Goal: Task Accomplishment & Management: Complete application form

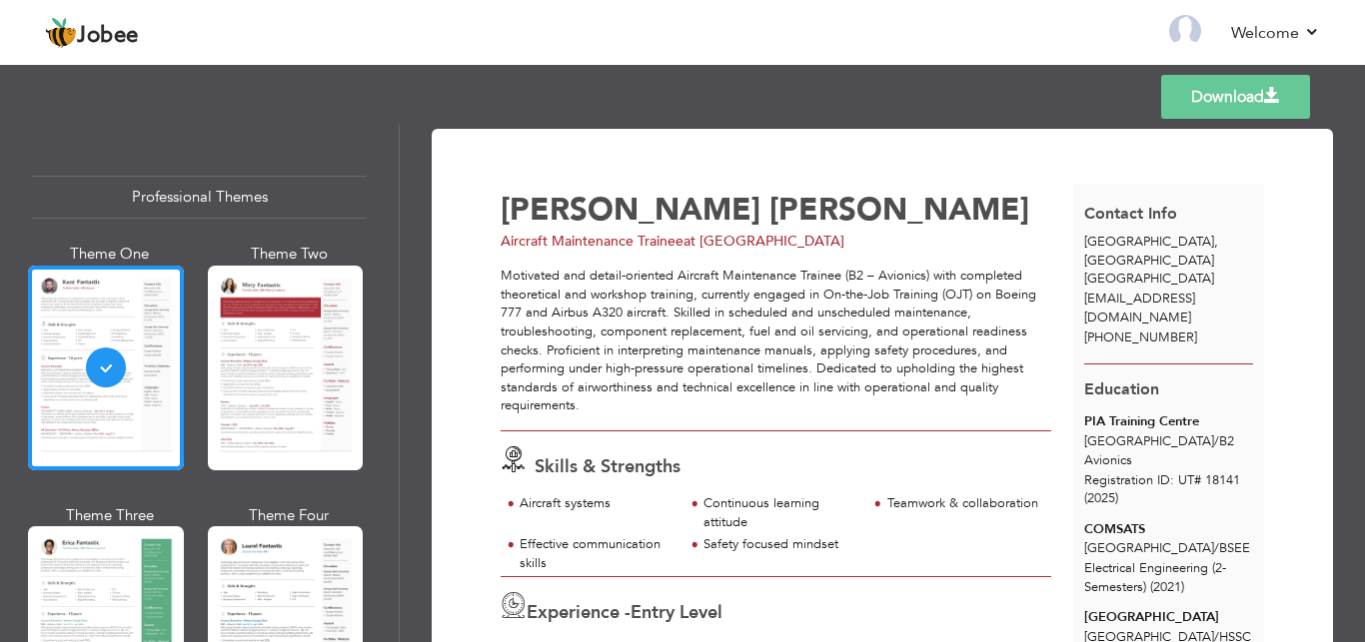
scroll to position [590, 0]
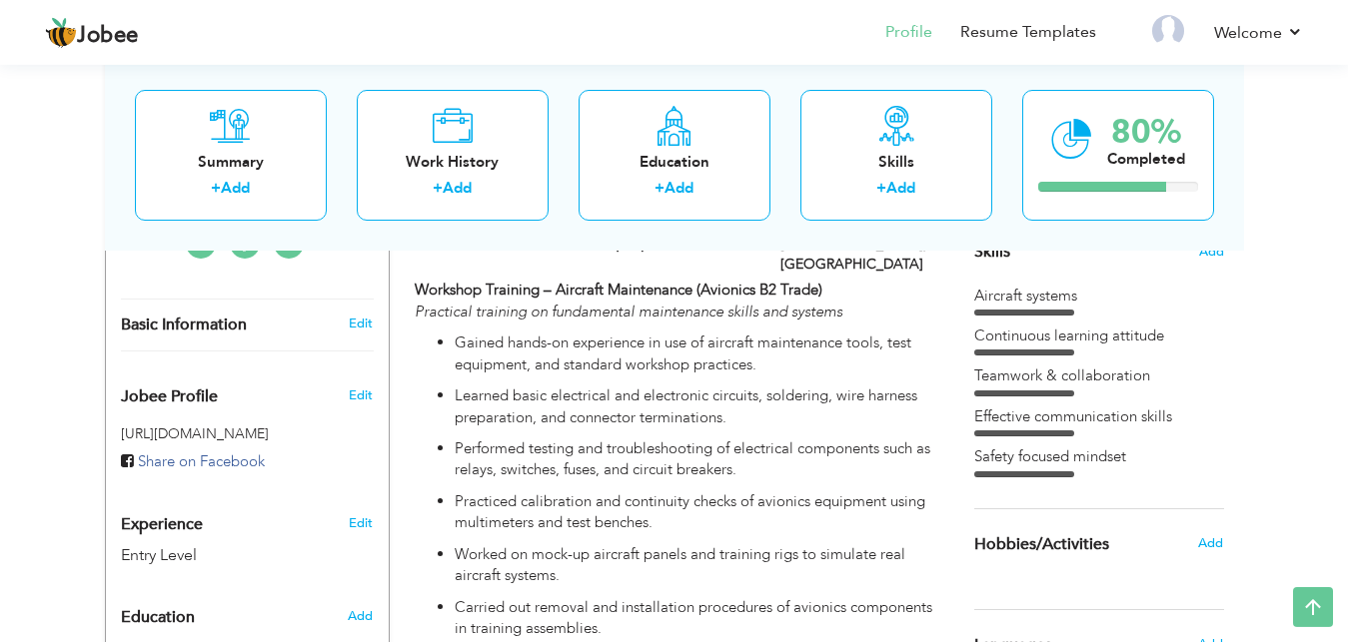
scroll to position [503, 0]
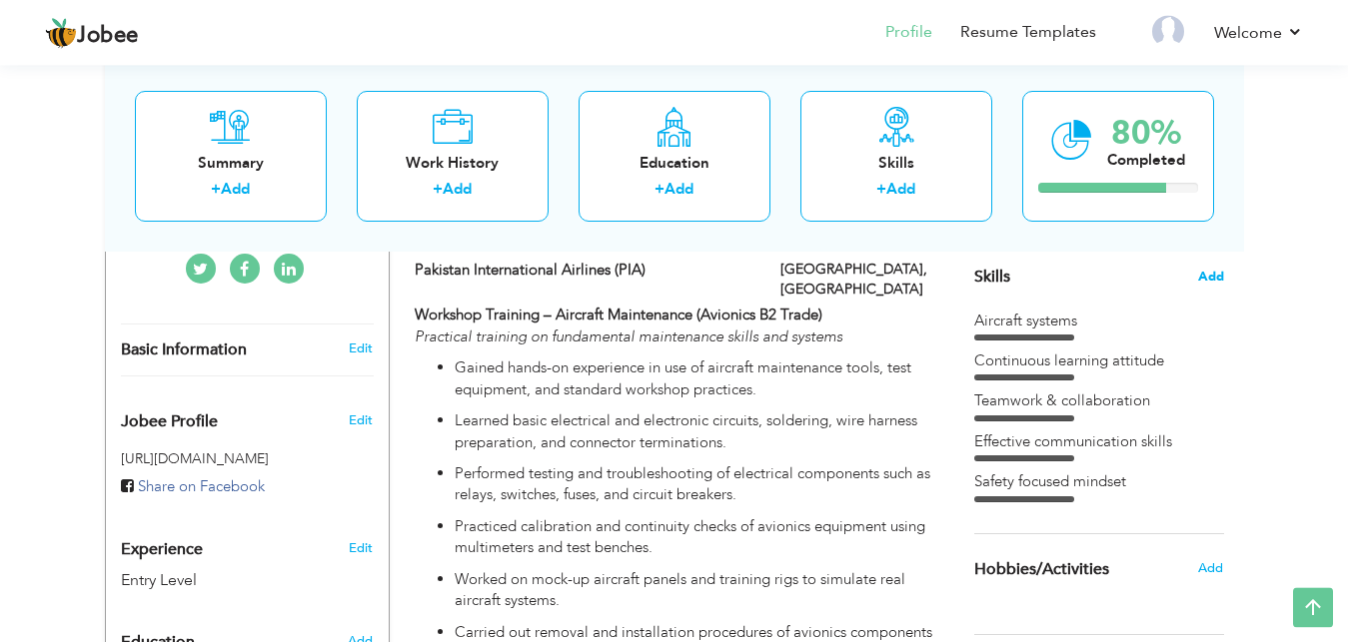
click at [1220, 272] on span "Add" at bounding box center [1211, 277] width 26 height 19
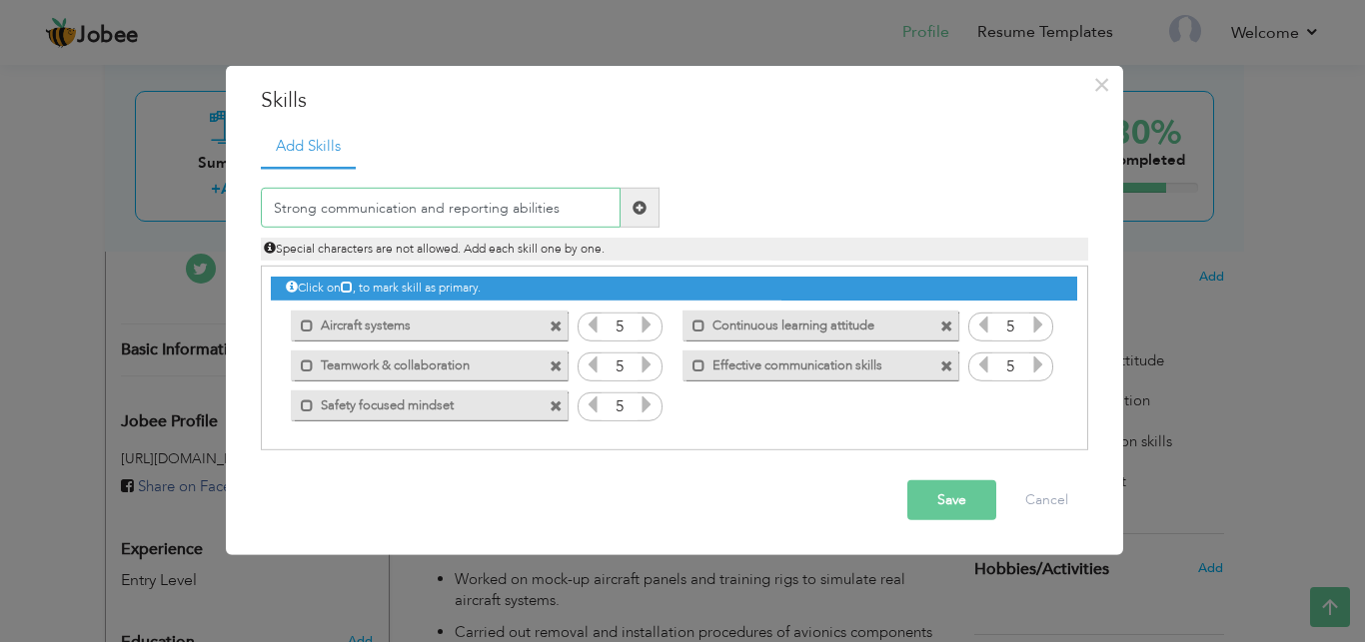
type input "Strong communication and reporting abilities"
click at [946, 365] on span at bounding box center [946, 366] width 13 height 13
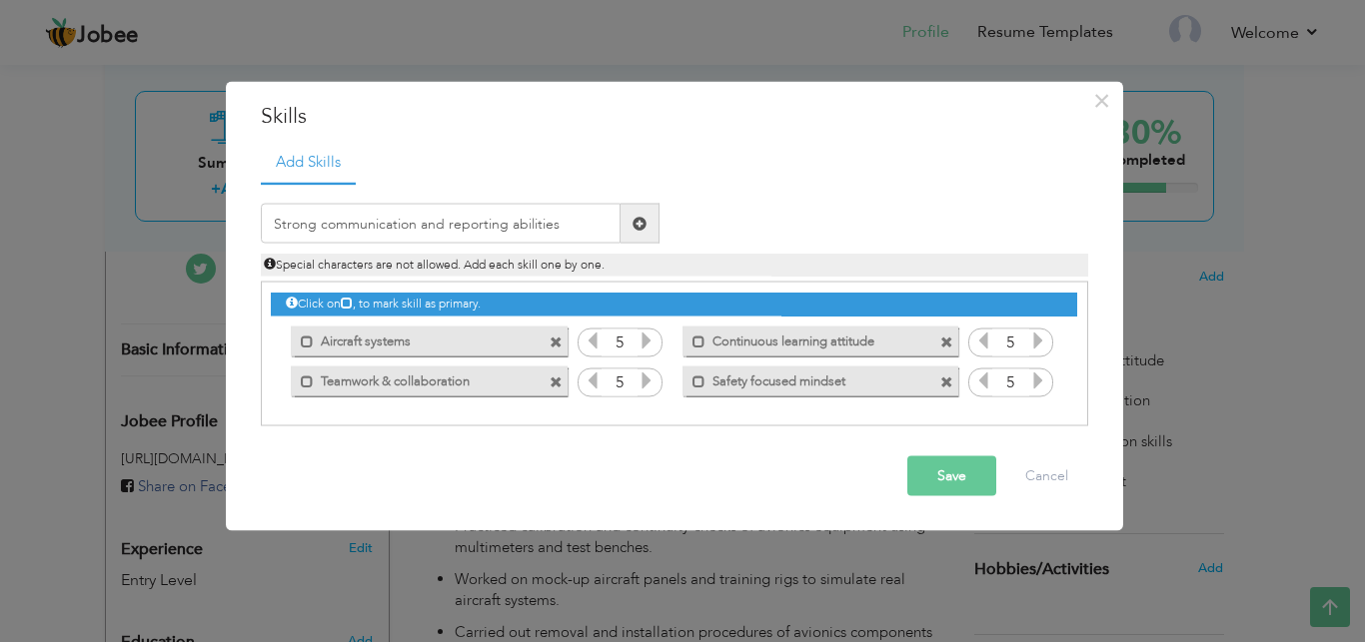
click at [646, 220] on span at bounding box center [639, 224] width 39 height 40
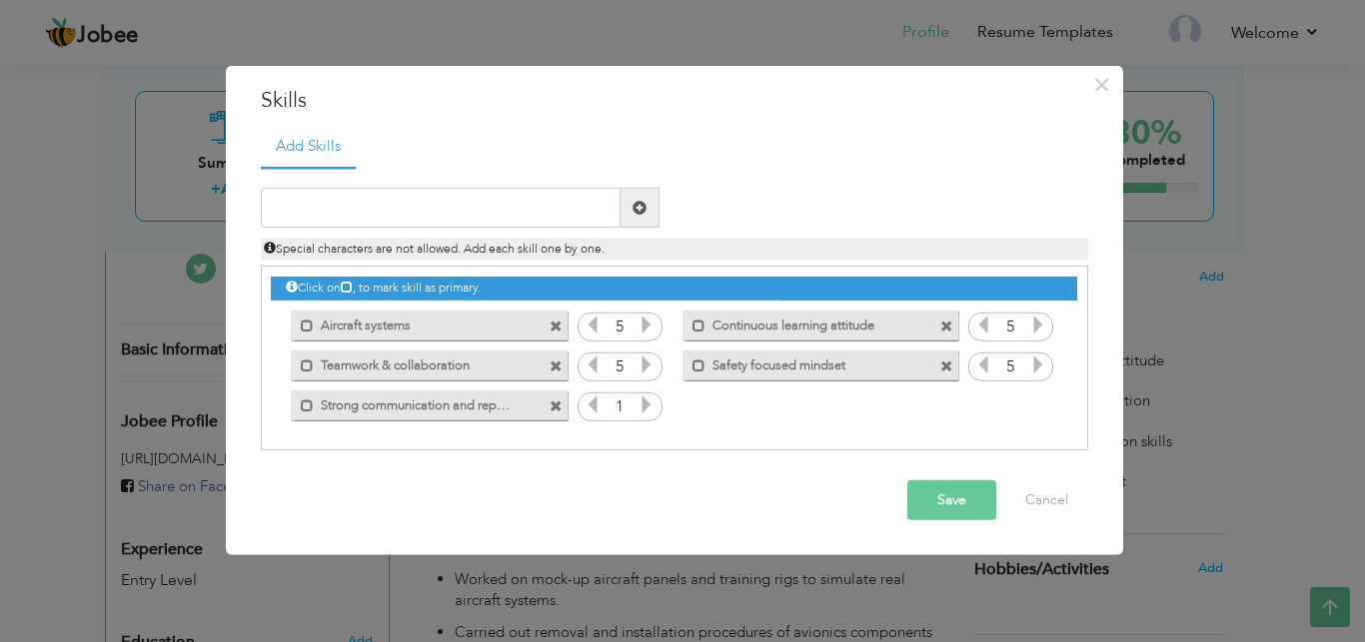
click at [500, 413] on label "Strong communication and reporting abilities" at bounding box center [415, 402] width 202 height 25
click at [647, 414] on icon at bounding box center [646, 405] width 18 height 18
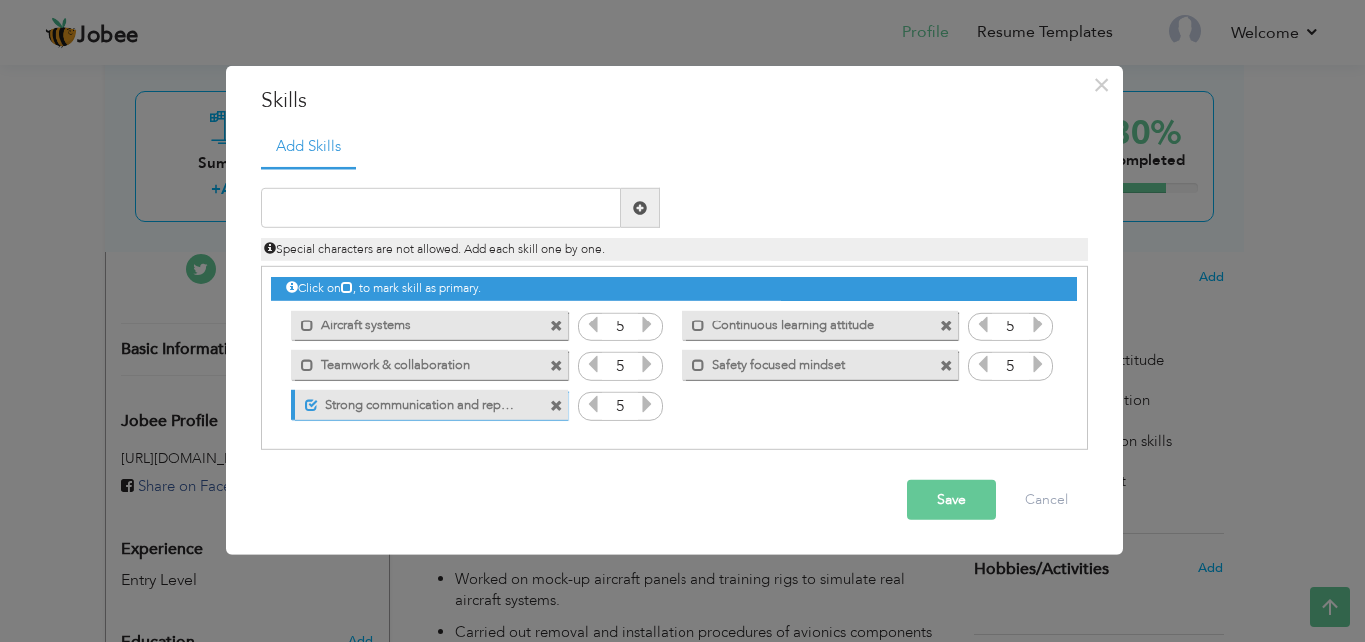
click at [647, 414] on icon at bounding box center [646, 405] width 18 height 18
click at [470, 211] on input "text" at bounding box center [441, 208] width 360 height 40
type input "Strong analytical and troubleshooting mindset"
click at [637, 203] on span at bounding box center [639, 208] width 14 height 14
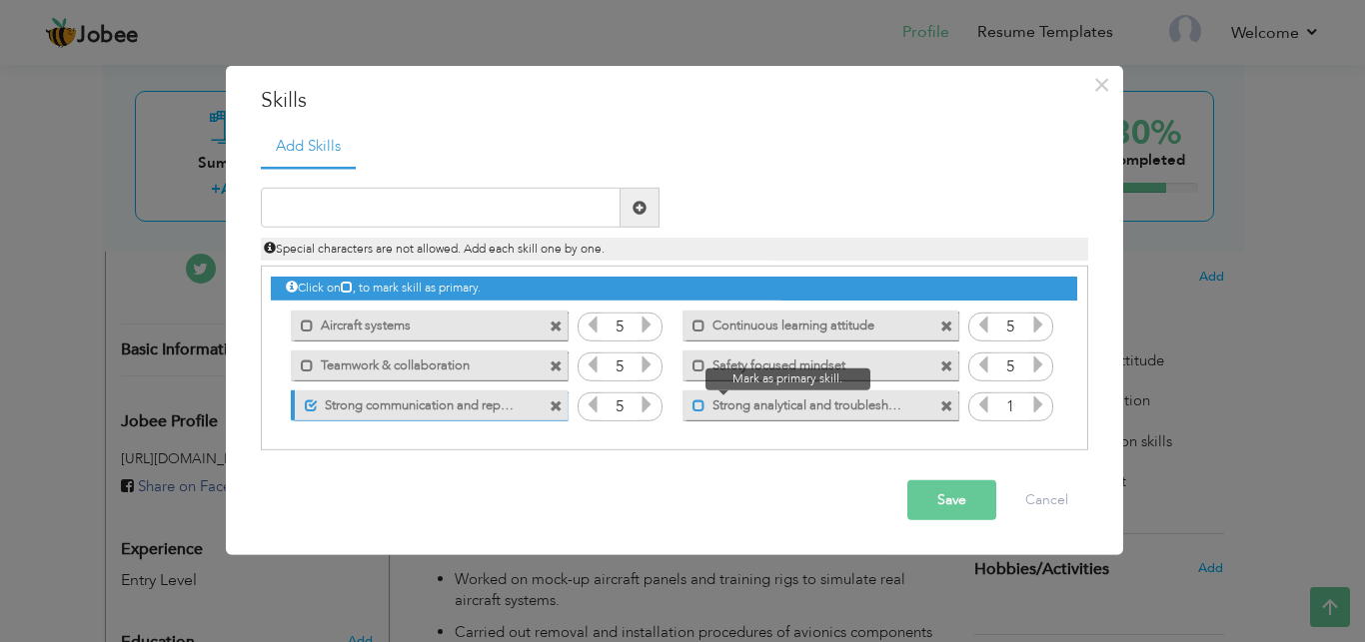
click at [702, 406] on span at bounding box center [698, 405] width 13 height 13
click at [1038, 419] on span at bounding box center [1038, 408] width 18 height 26
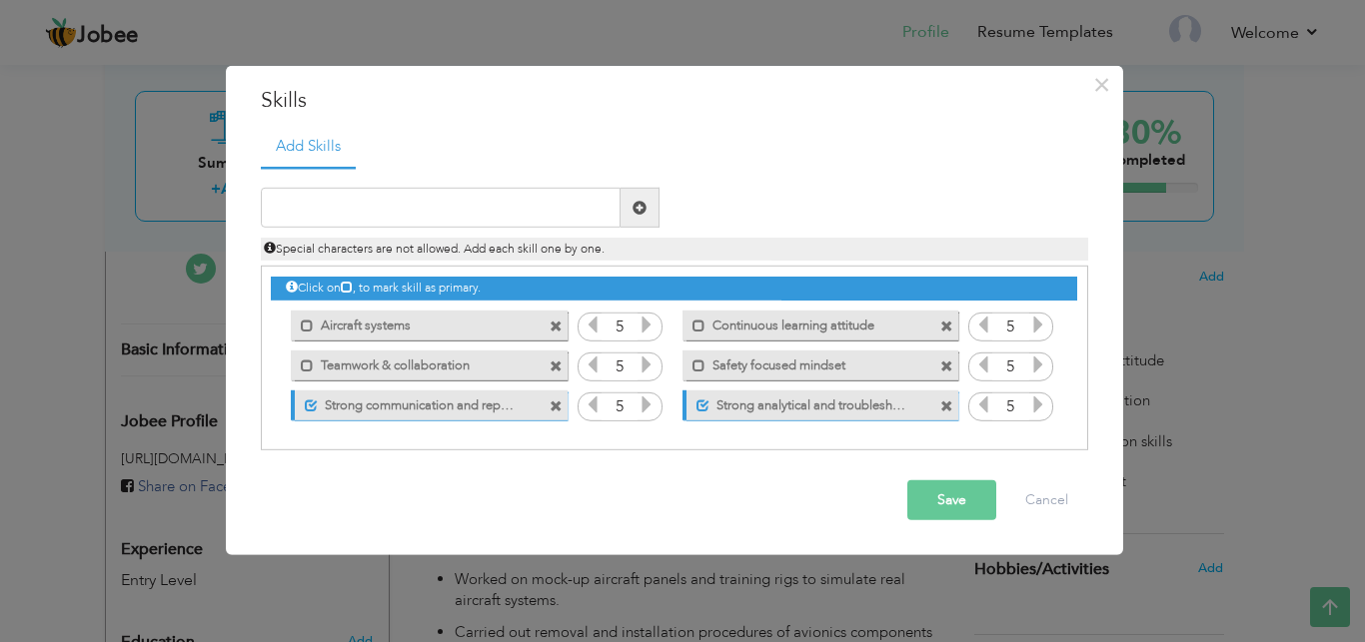
click at [1038, 419] on span at bounding box center [1038, 408] width 18 height 26
click at [517, 213] on input "text" at bounding box center [441, 208] width 360 height 40
click at [952, 326] on span at bounding box center [946, 326] width 13 height 13
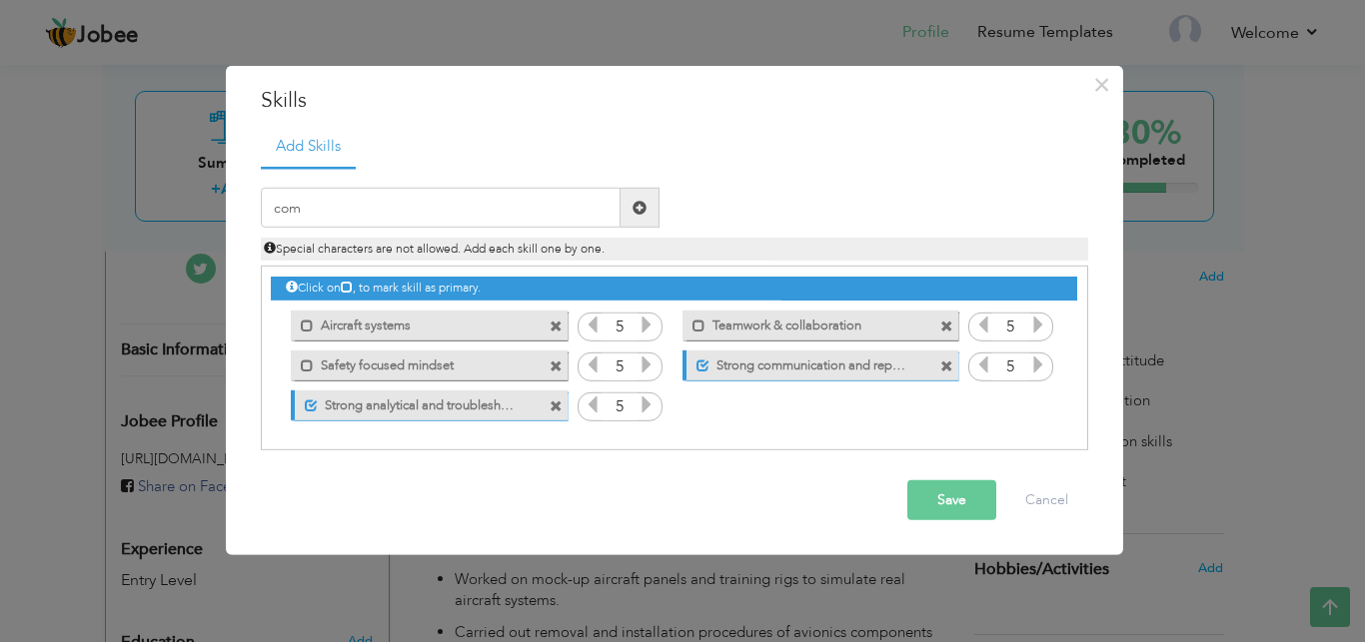
click at [482, 188] on div "com Duplicate entry" at bounding box center [674, 309] width 827 height 285
click at [472, 209] on input "com" at bounding box center [441, 208] width 360 height 40
type input "commitment to continous learning"
click at [637, 211] on span at bounding box center [639, 208] width 14 height 14
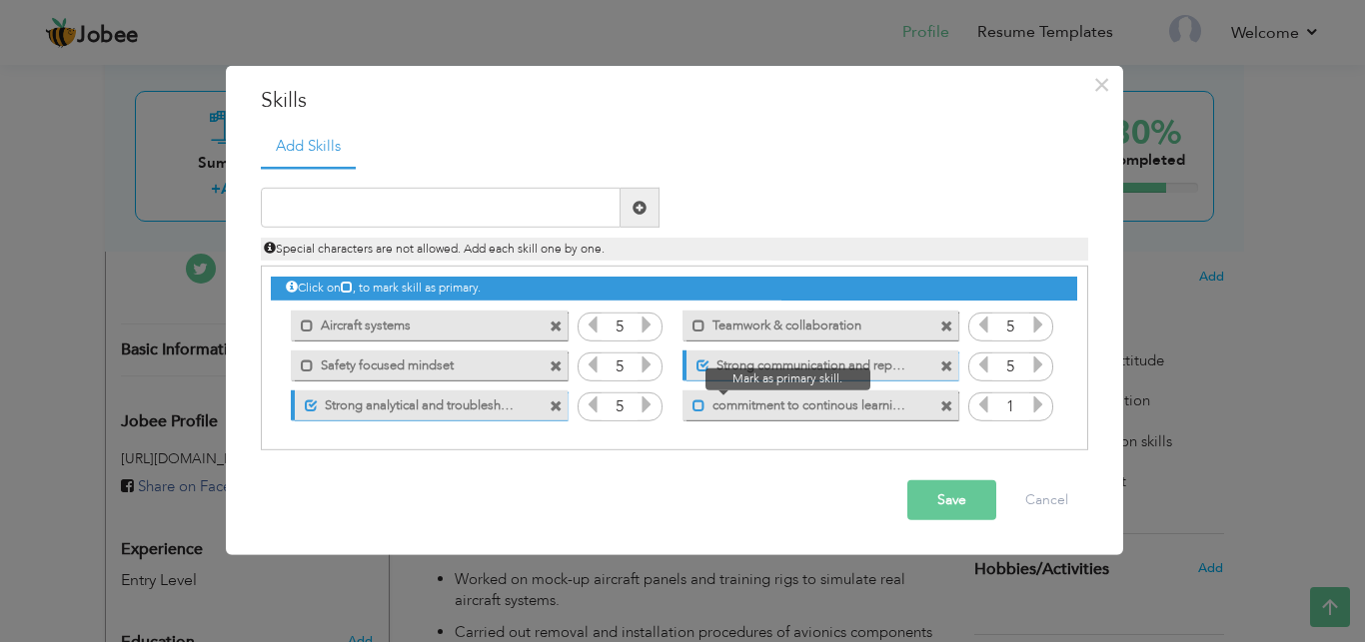
click at [697, 411] on span at bounding box center [698, 405] width 13 height 13
click at [1036, 407] on icon at bounding box center [1038, 405] width 18 height 18
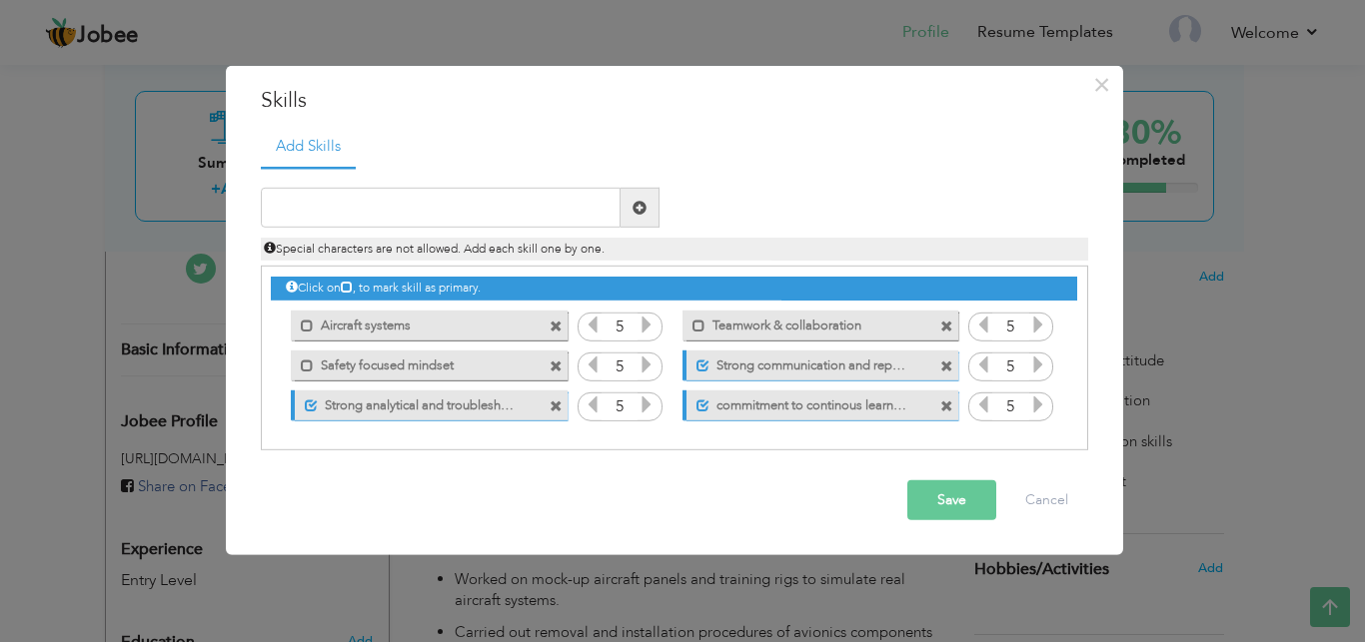
click at [1036, 407] on icon at bounding box center [1038, 405] width 18 height 18
click at [509, 204] on input "text" at bounding box center [441, 208] width 360 height 40
click at [554, 322] on span at bounding box center [555, 326] width 13 height 13
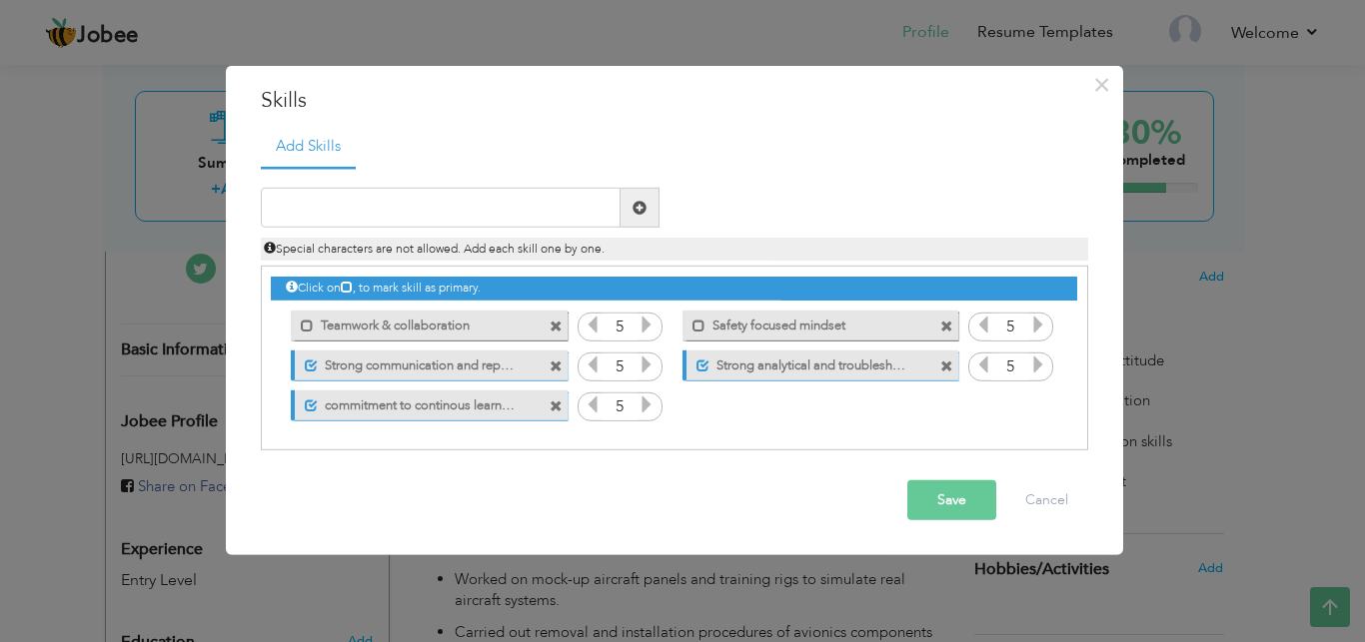
click at [554, 322] on span at bounding box center [555, 326] width 13 height 13
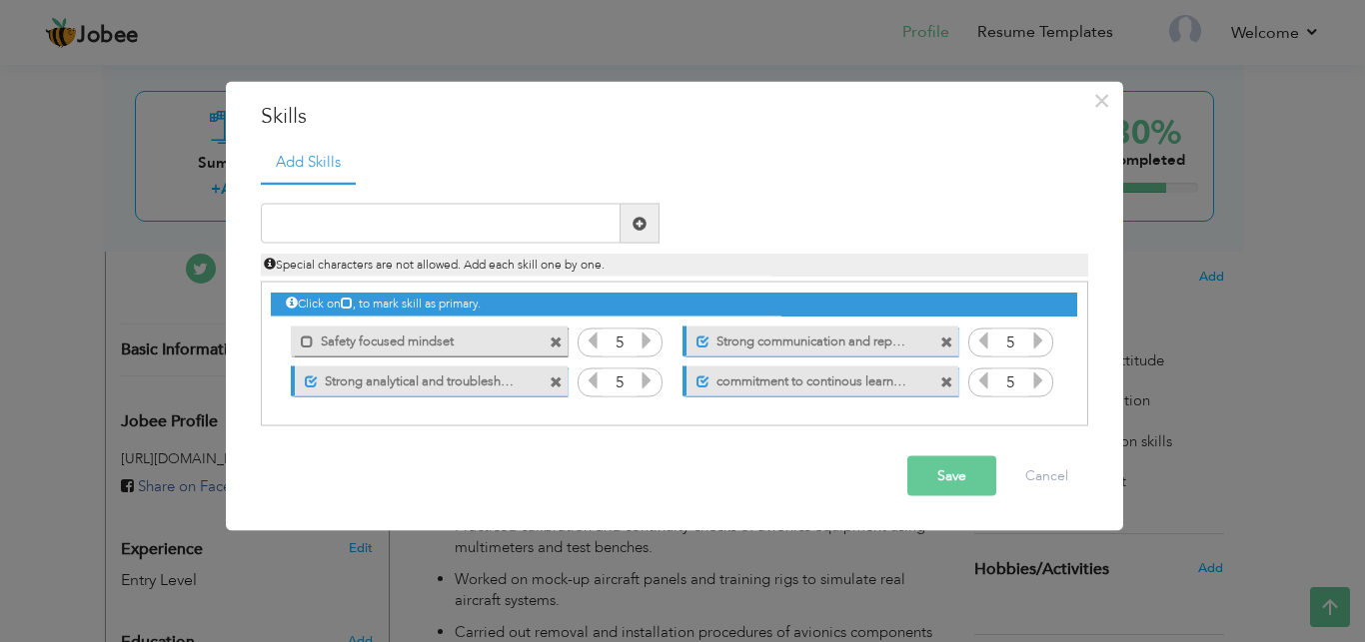
click at [557, 342] on span at bounding box center [555, 342] width 13 height 13
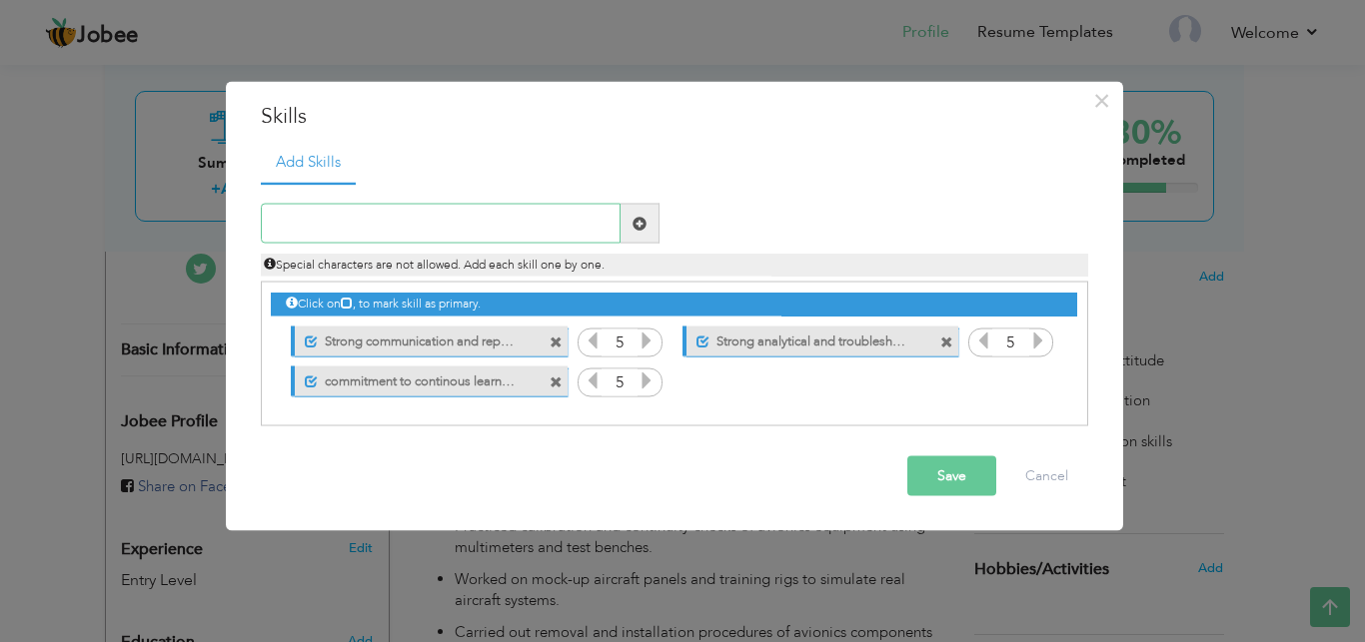
click at [471, 233] on input "text" at bounding box center [441, 224] width 360 height 40
type input "Post flight report prepration and documentation"
click at [648, 224] on span at bounding box center [639, 224] width 39 height 40
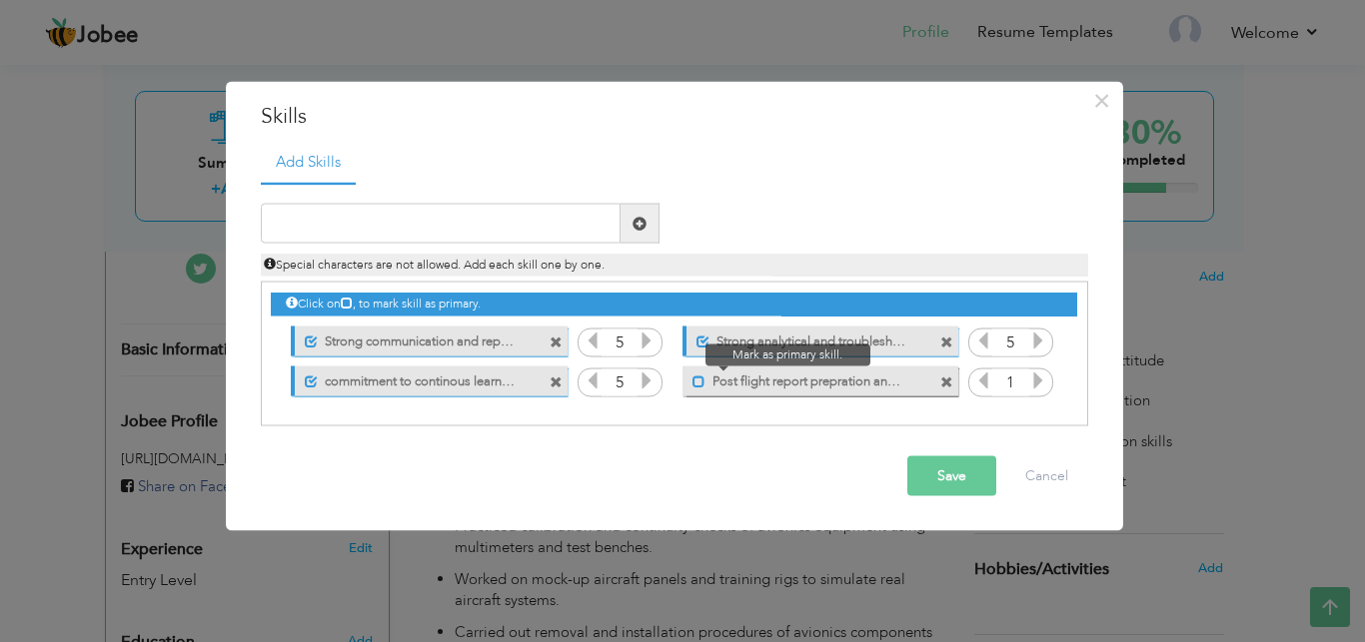
click at [694, 381] on span at bounding box center [698, 381] width 13 height 13
click at [1036, 379] on icon at bounding box center [1038, 381] width 18 height 18
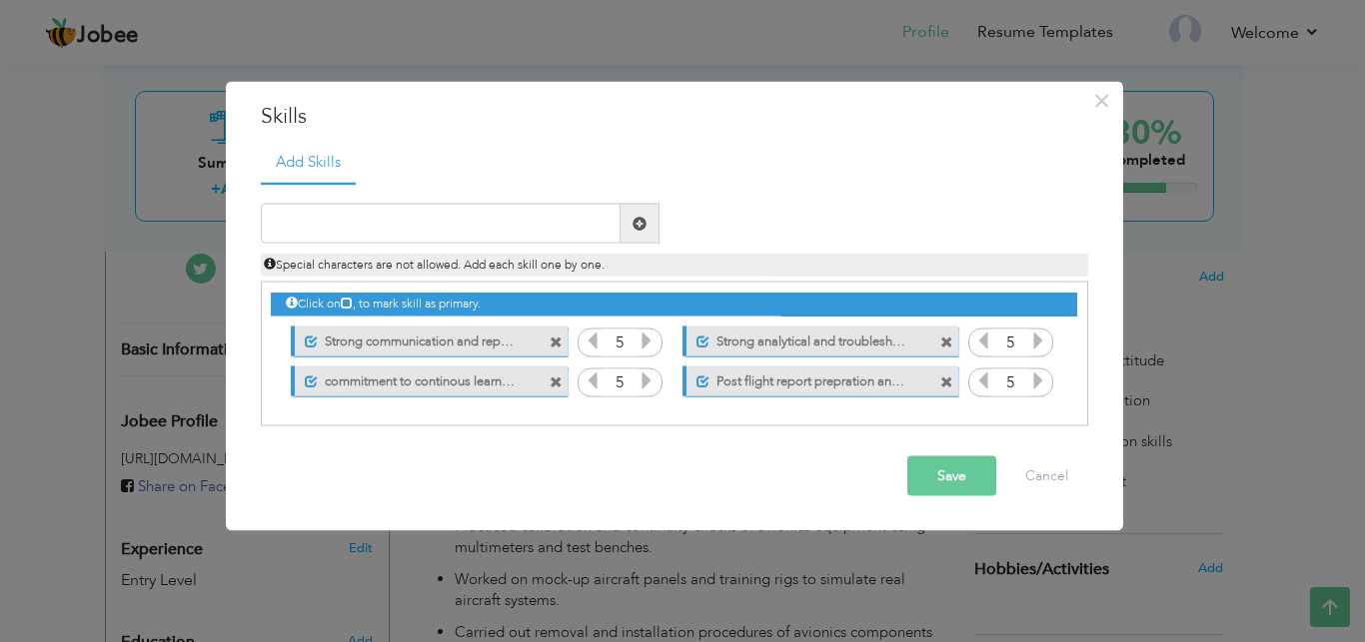
click at [1036, 379] on icon at bounding box center [1038, 381] width 18 height 18
click at [548, 213] on input "text" at bounding box center [441, 224] width 360 height 40
type input "Hands on experiance with Boeing 777 and A320"
click at [642, 212] on span at bounding box center [639, 224] width 39 height 40
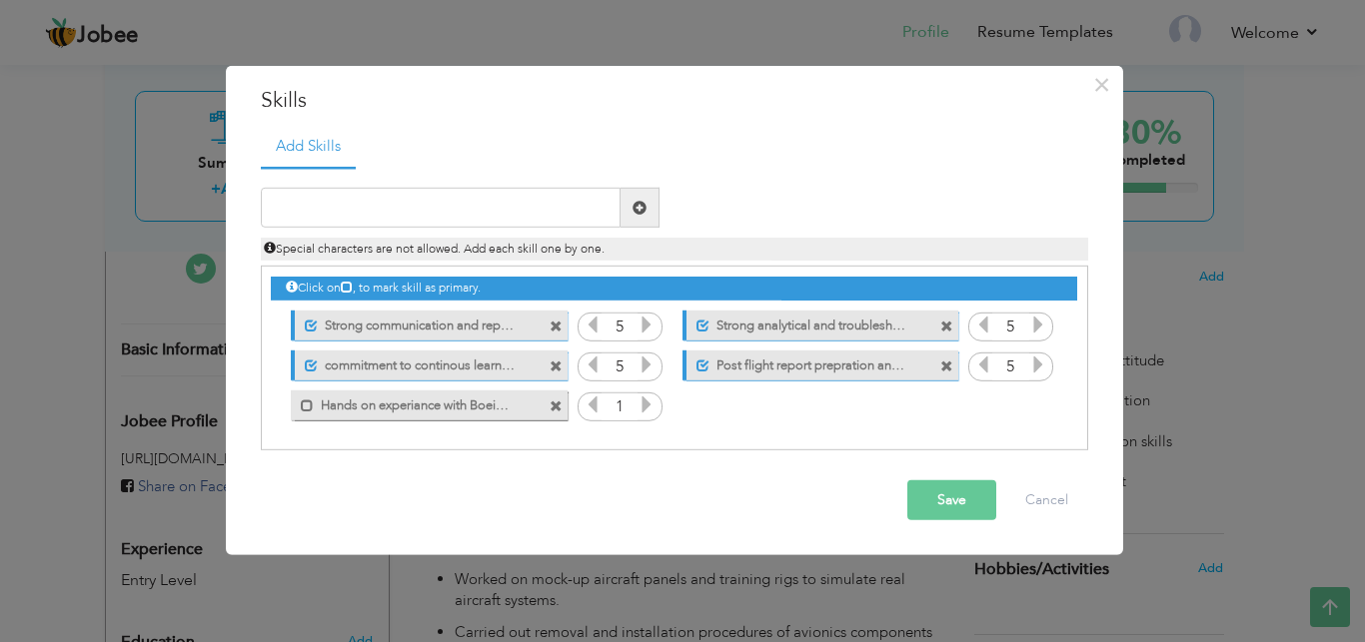
click at [317, 410] on label "Hands on experiance with Boeing 777 and A320" at bounding box center [415, 402] width 202 height 25
click at [388, 211] on input "text" at bounding box center [441, 208] width 360 height 40
type input "Proficient in daily weekly and transit check"
click at [646, 208] on span at bounding box center [639, 208] width 39 height 40
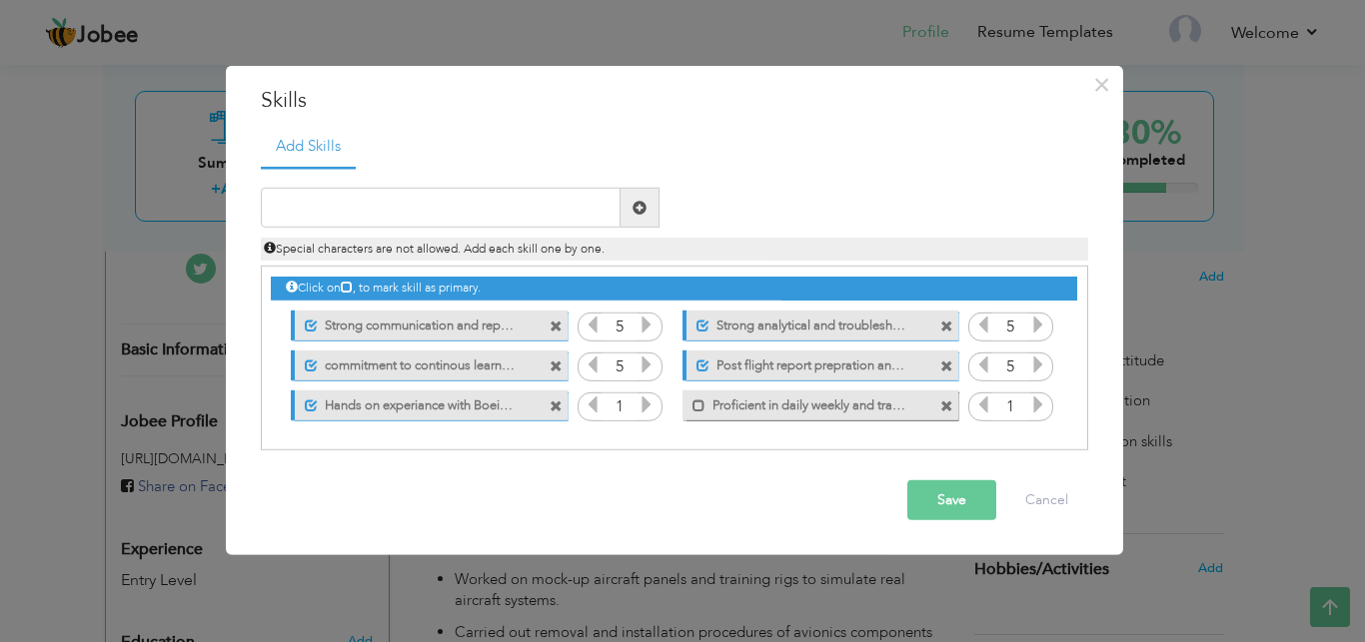
click at [646, 404] on icon at bounding box center [646, 405] width 18 height 18
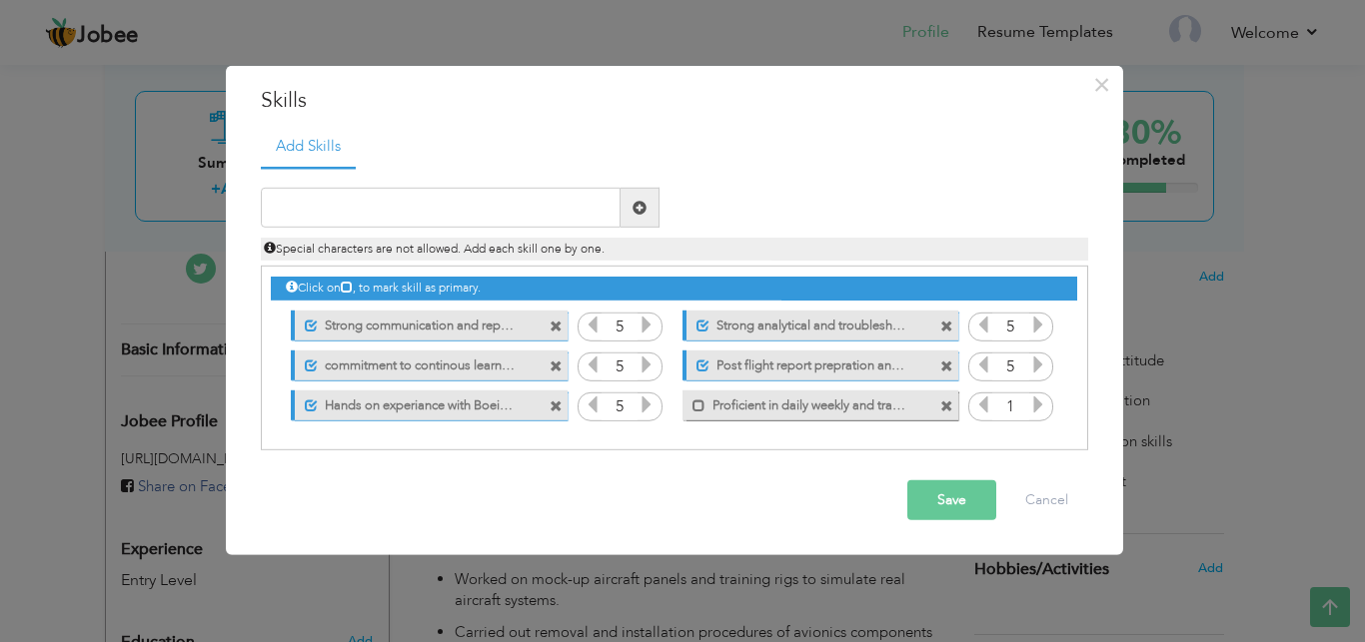
click at [646, 404] on icon at bounding box center [646, 405] width 18 height 18
click at [701, 401] on span at bounding box center [698, 405] width 13 height 13
click at [1048, 412] on div "1" at bounding box center [1010, 407] width 85 height 30
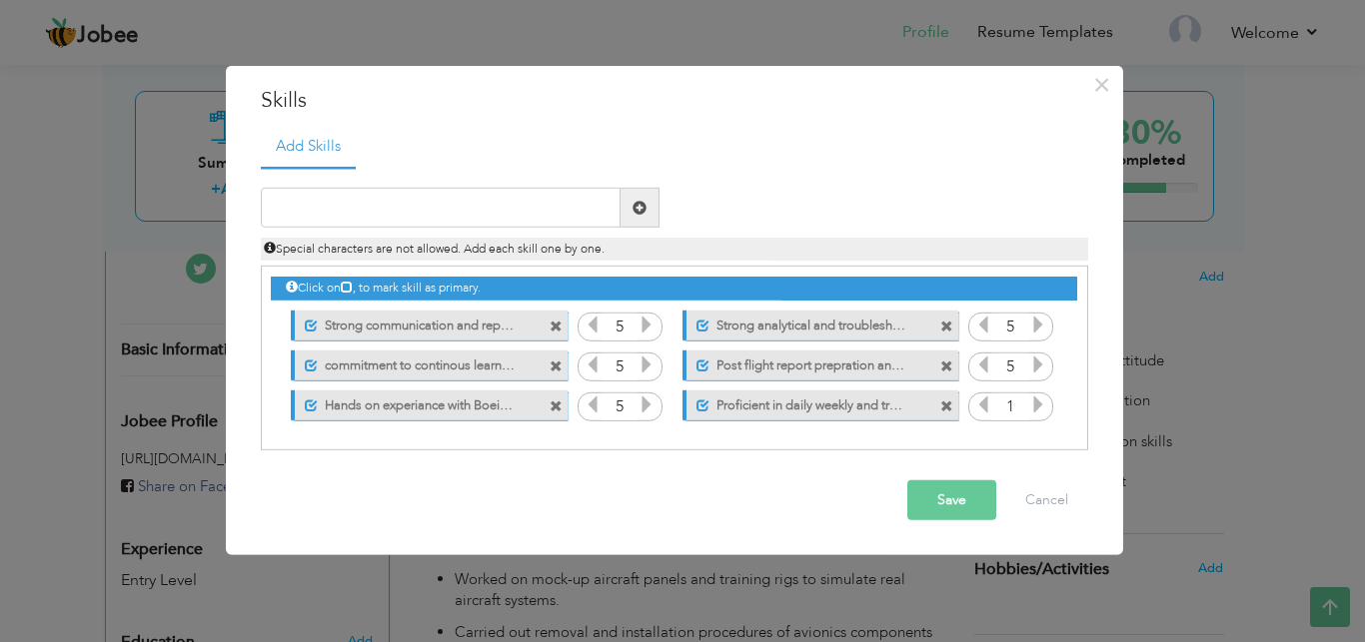
click at [1048, 412] on div "1" at bounding box center [1010, 407] width 85 height 30
click at [1040, 412] on icon at bounding box center [1038, 405] width 18 height 18
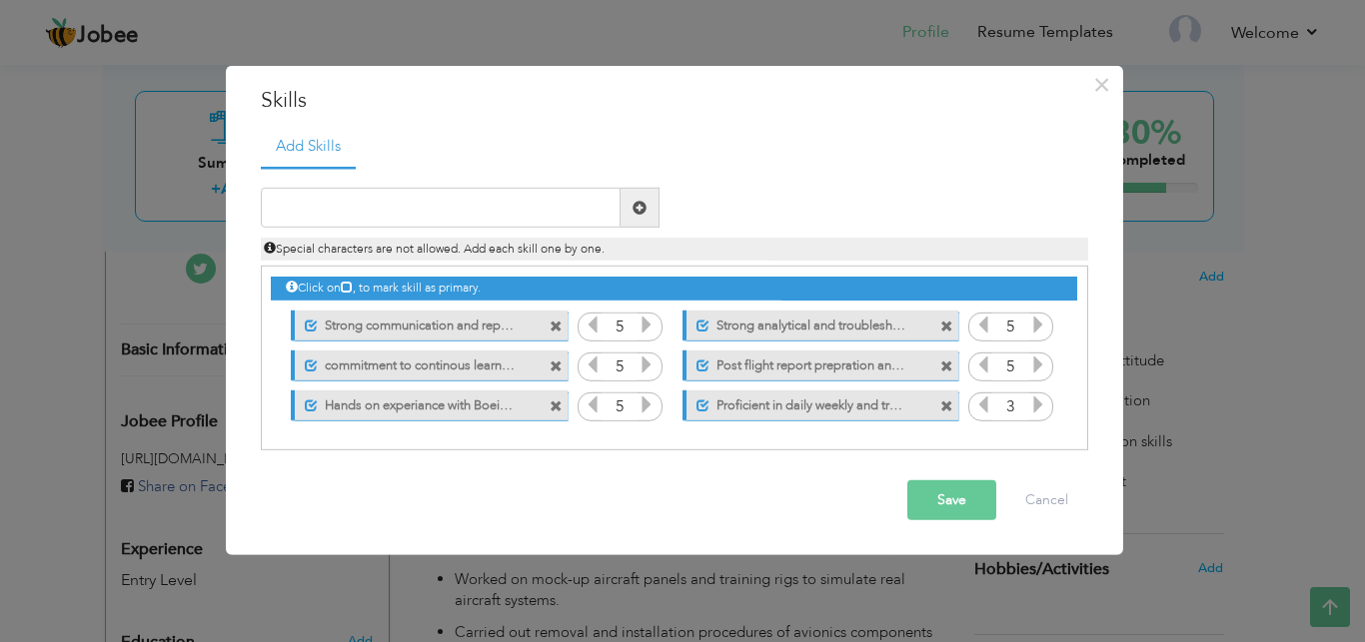
click at [1040, 412] on icon at bounding box center [1038, 405] width 18 height 18
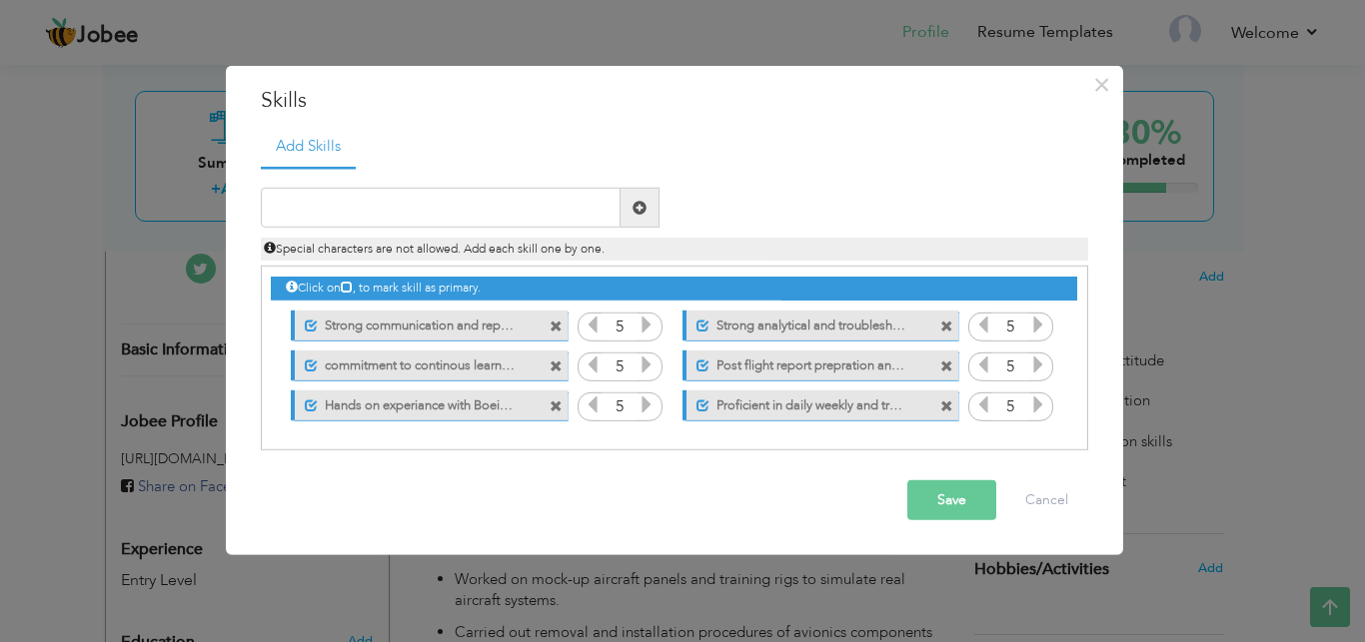
click at [1040, 412] on icon at bounding box center [1038, 405] width 18 height 18
click at [546, 204] on input "text" at bounding box center [441, 208] width 360 height 40
type input "Knowledge of AMM IPC [PERSON_NAME] and FIM manuals"
click at [634, 206] on span at bounding box center [639, 208] width 14 height 14
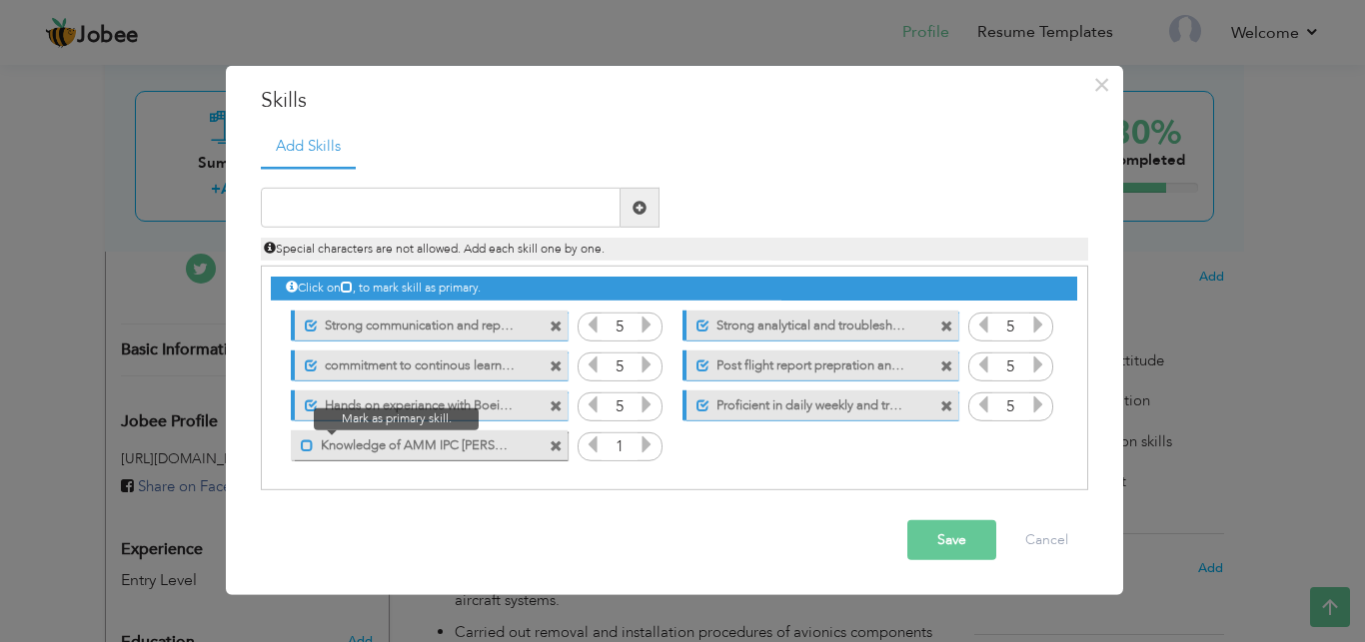
click at [303, 450] on span at bounding box center [307, 445] width 13 height 13
drag, startPoint x: 662, startPoint y: 451, endPoint x: 650, endPoint y: 450, distance: 12.0
click at [650, 450] on div "Click on , to mark skill as primary. Mark as primary skill. Aircraft systems 5 …" at bounding box center [673, 366] width 805 height 198
click at [650, 450] on icon at bounding box center [646, 445] width 18 height 18
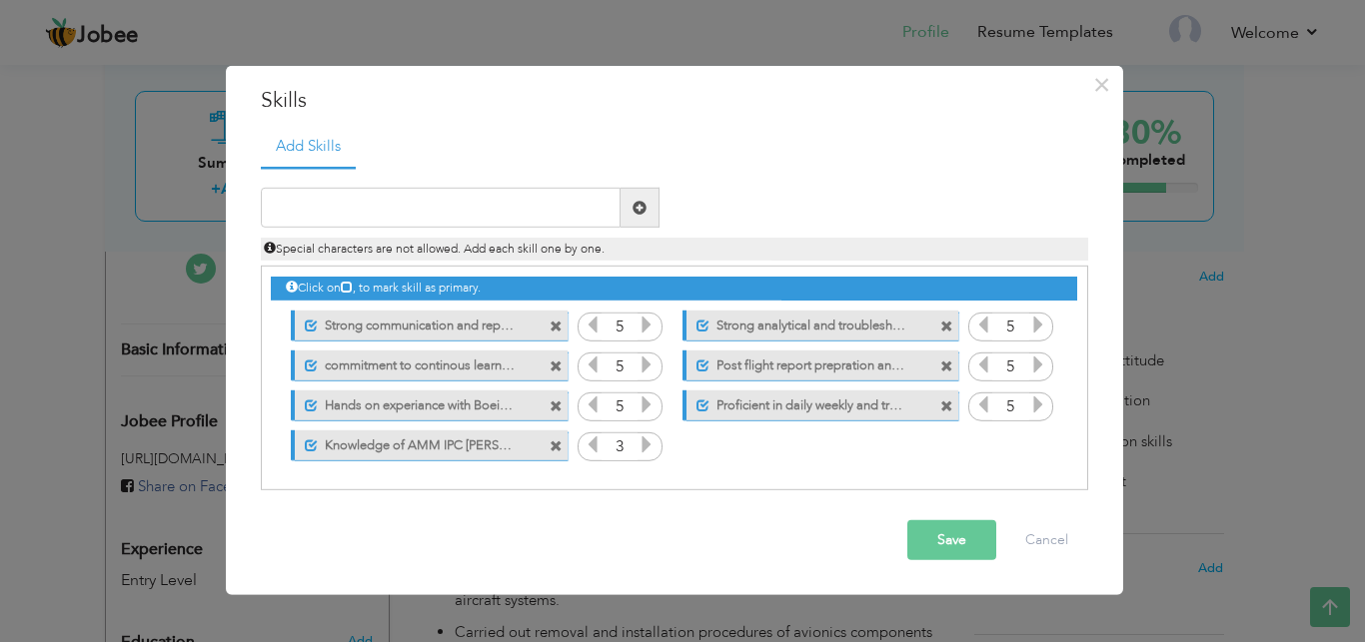
click at [650, 450] on icon at bounding box center [646, 445] width 18 height 18
click at [408, 205] on input "text" at bounding box center [441, 208] width 360 height 40
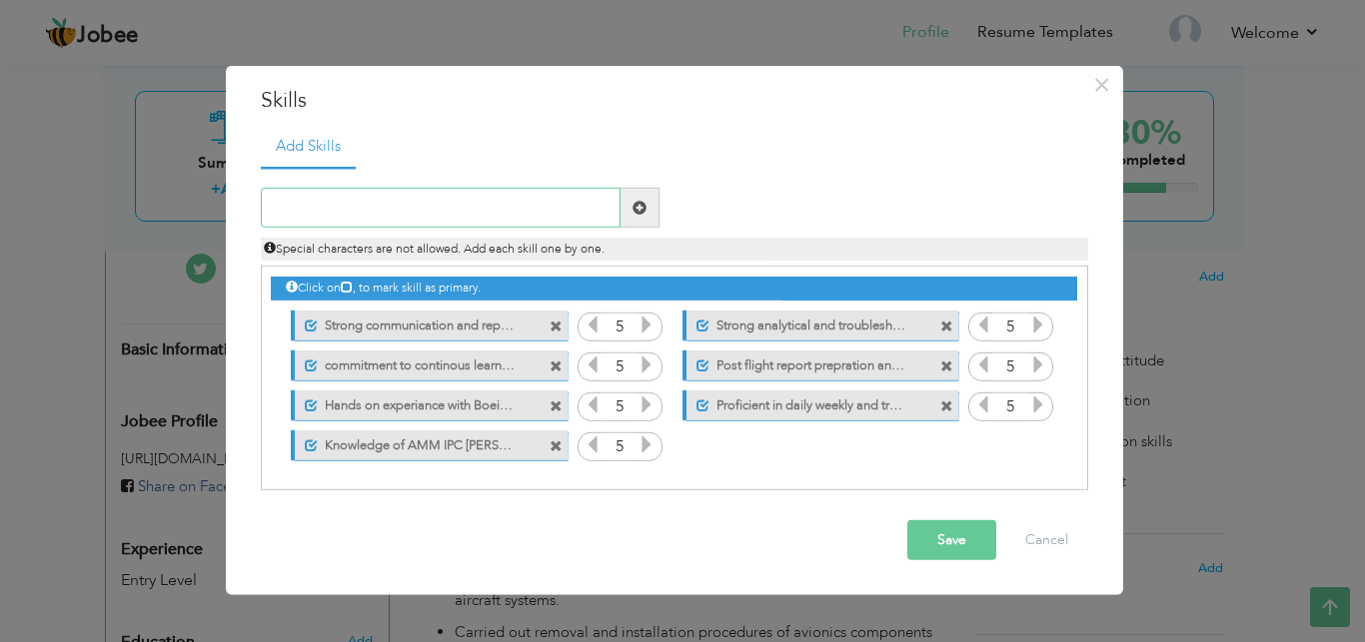
type input "t"
type input "Time management with focus on task prioritization"
click at [639, 208] on span at bounding box center [639, 208] width 14 height 14
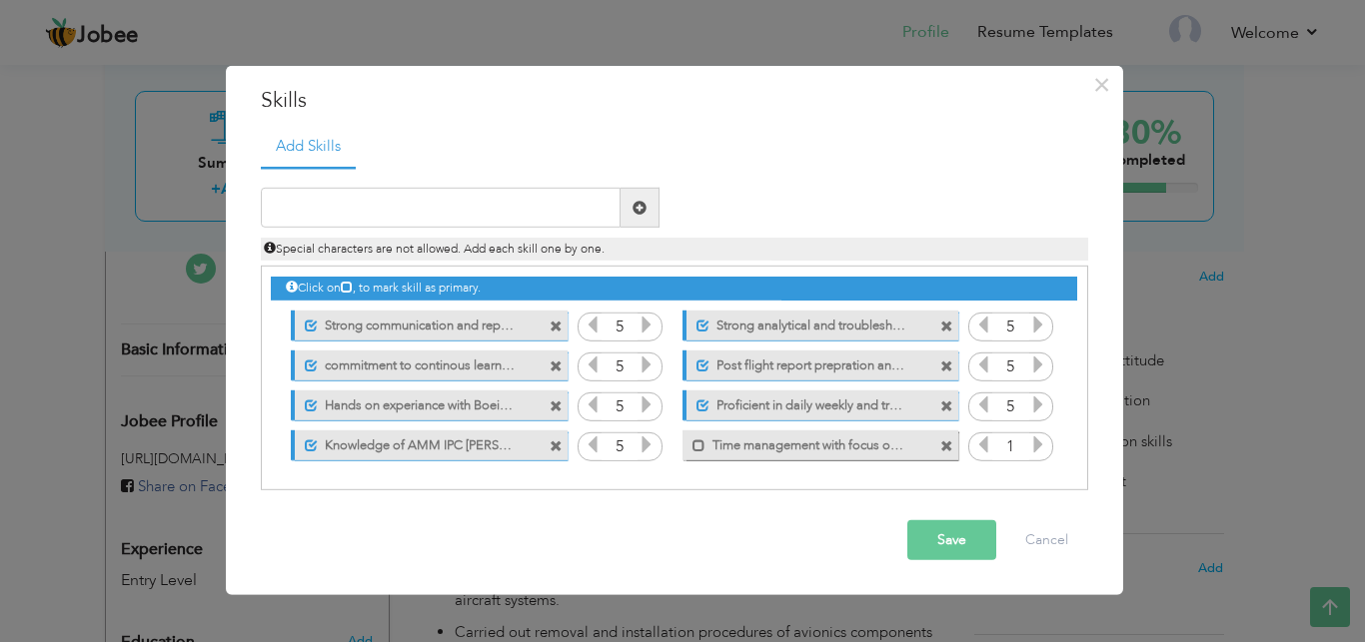
click at [705, 452] on label "Time management with focus on task prioritization" at bounding box center [806, 442] width 202 height 25
click at [1033, 450] on icon at bounding box center [1038, 445] width 18 height 18
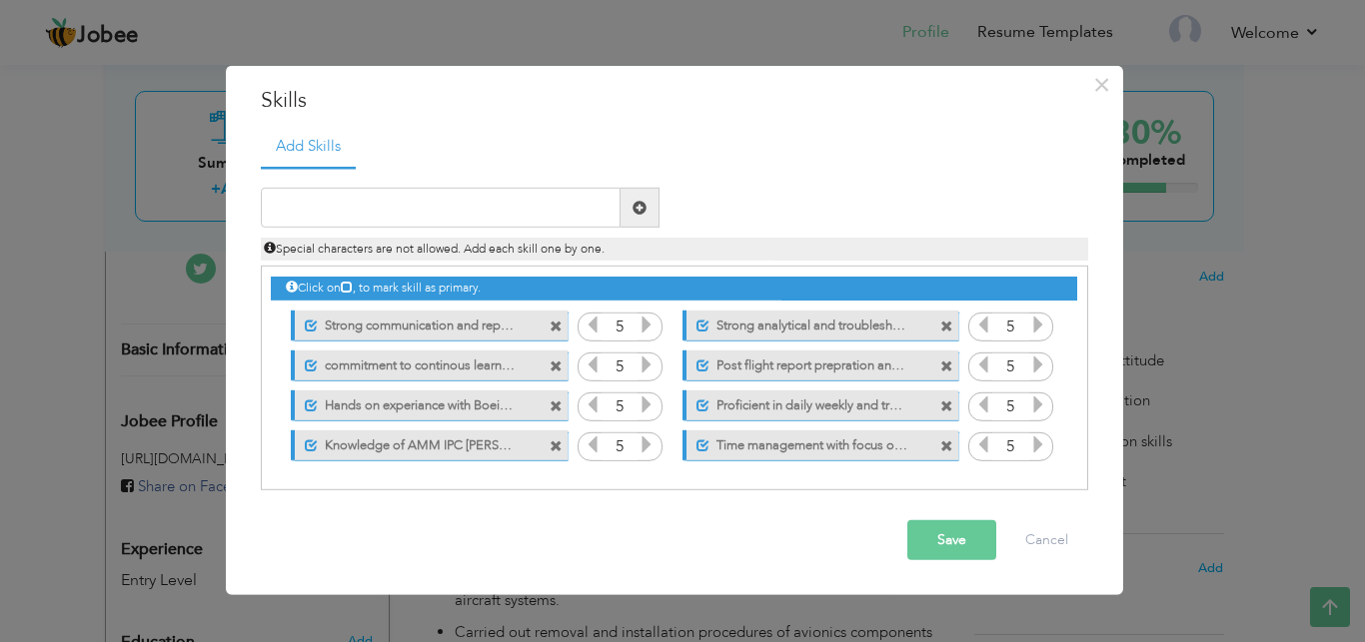
click at [1033, 450] on icon at bounding box center [1038, 445] width 18 height 18
drag, startPoint x: 1033, startPoint y: 450, endPoint x: 942, endPoint y: 554, distance: 138.8
click at [942, 554] on div "× Skills Add Skills" at bounding box center [674, 330] width 897 height 531
click at [942, 554] on button "Save" at bounding box center [951, 541] width 89 height 40
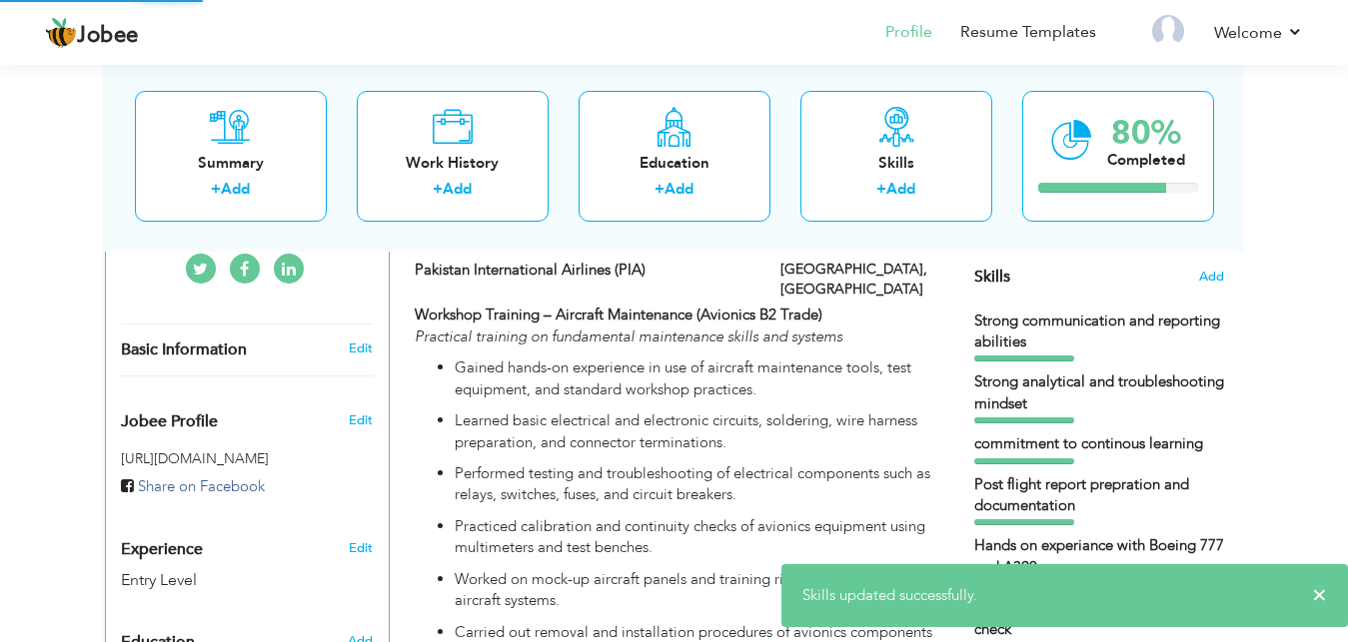
drag, startPoint x: 942, startPoint y: 554, endPoint x: 1279, endPoint y: 427, distance: 360.2
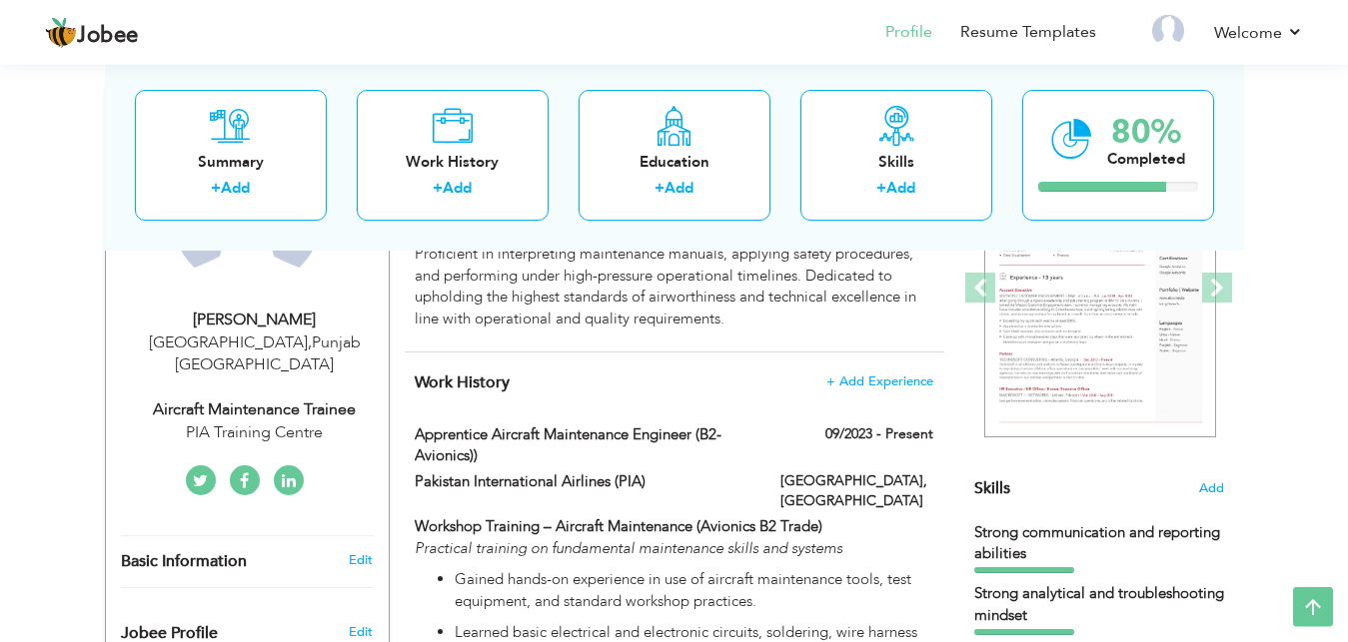
scroll to position [0, 0]
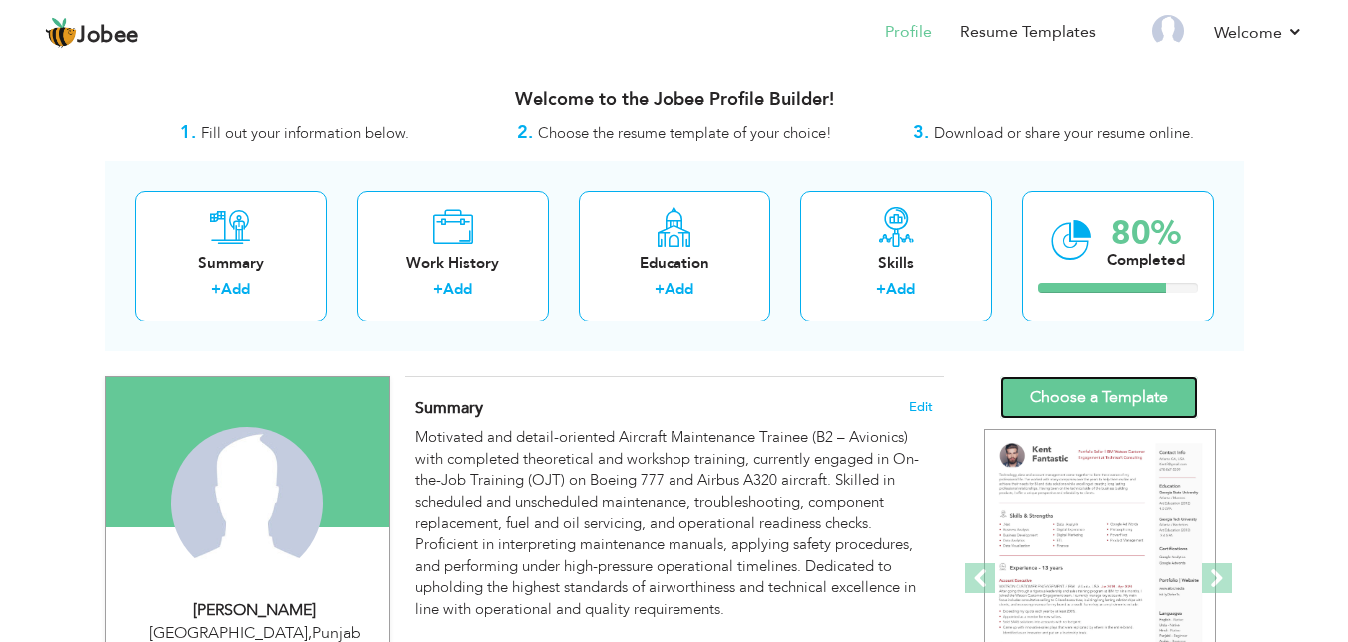
click at [1132, 381] on link "Choose a Template" at bounding box center [1099, 398] width 198 height 43
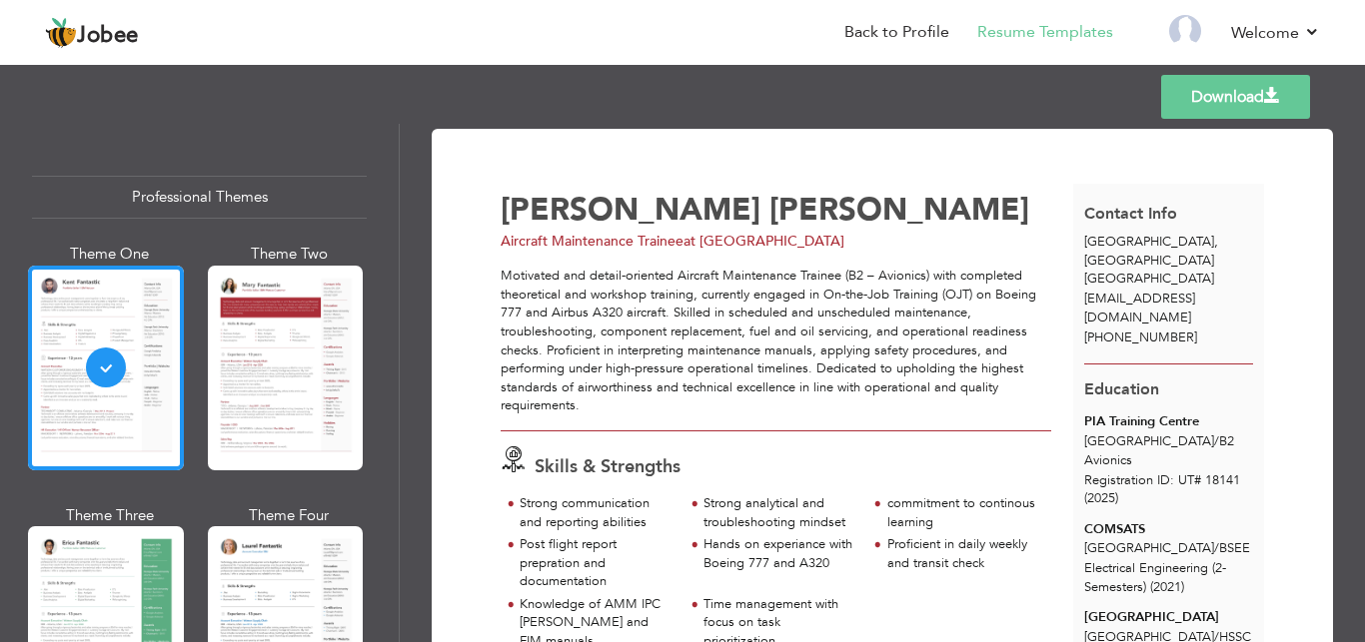
click at [1261, 104] on link "Download" at bounding box center [1235, 97] width 149 height 44
